Goal: Information Seeking & Learning: Find specific fact

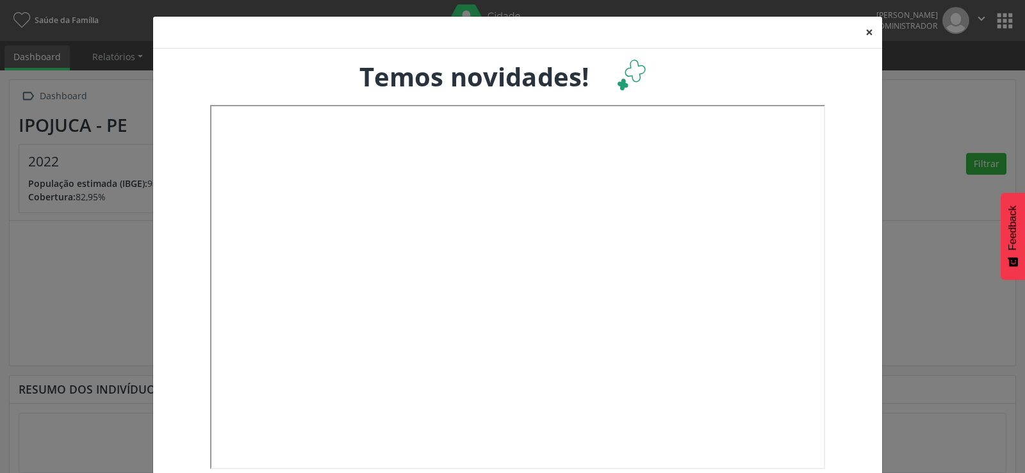
click at [860, 33] on button "×" at bounding box center [869, 32] width 26 height 31
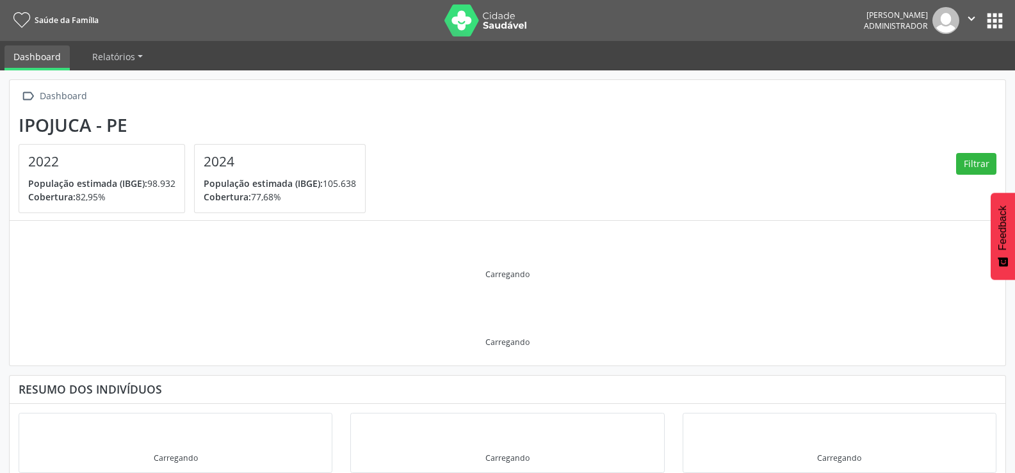
click at [1000, 17] on button "apps" at bounding box center [995, 21] width 22 height 22
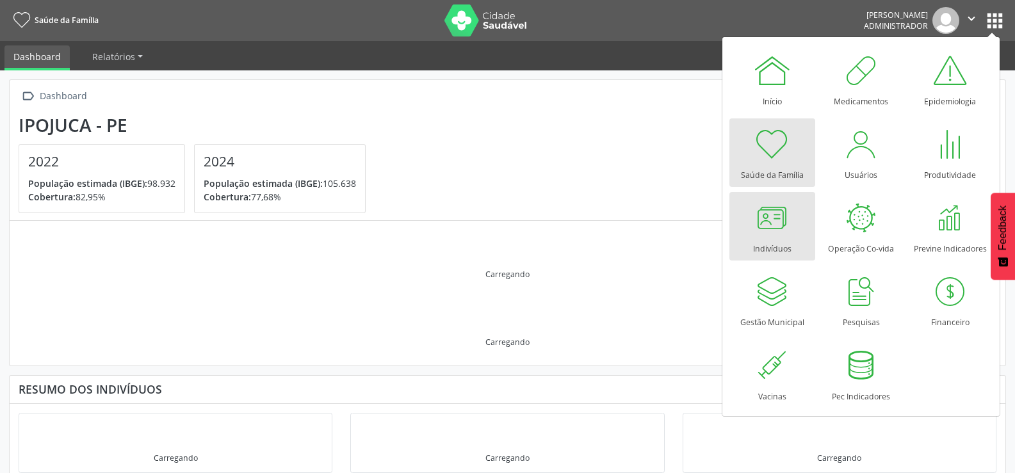
click at [756, 240] on div "Indivíduos" at bounding box center [772, 245] width 38 height 17
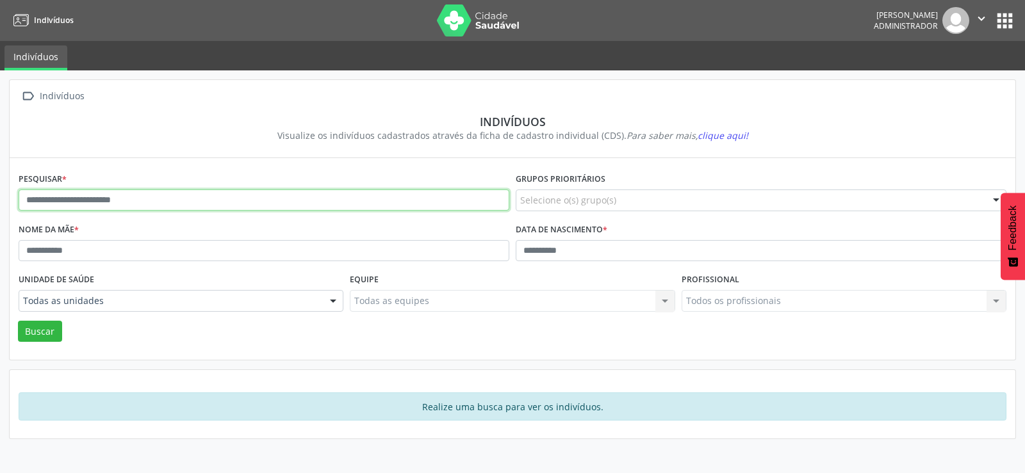
click at [126, 196] on input "text" at bounding box center [264, 201] width 491 height 22
type input "**********"
click at [18, 321] on button "Buscar" at bounding box center [40, 332] width 44 height 22
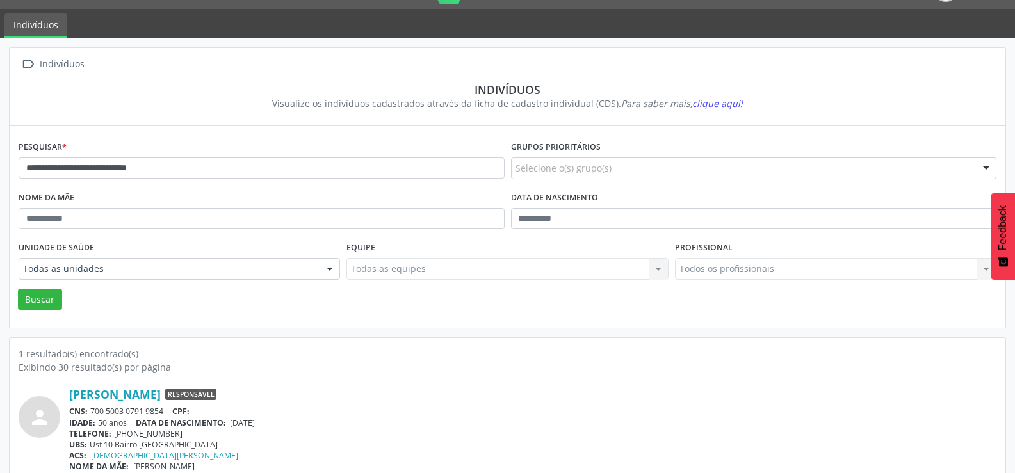
scroll to position [49, 0]
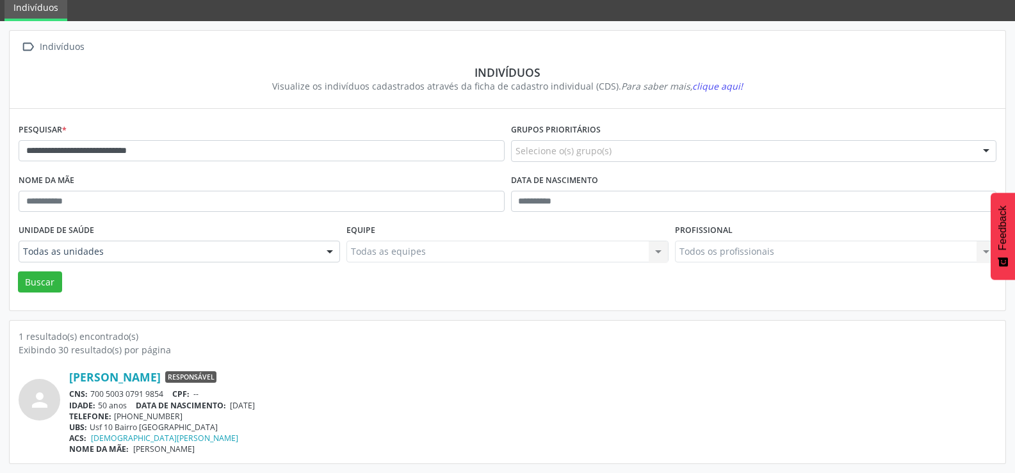
drag, startPoint x: 89, startPoint y: 437, endPoint x: 215, endPoint y: 437, distance: 126.2
click at [215, 437] on div "ACS: [DEMOGRAPHIC_DATA][PERSON_NAME]" at bounding box center [532, 438] width 927 height 11
copy link "[DEMOGRAPHIC_DATA][PERSON_NAME]"
click at [217, 432] on div "UBS: Usf 10 Bairro [GEOGRAPHIC_DATA]" at bounding box center [532, 427] width 927 height 11
click at [199, 438] on link "[DEMOGRAPHIC_DATA][PERSON_NAME]" at bounding box center [164, 438] width 147 height 11
